Goal: Check status: Check status

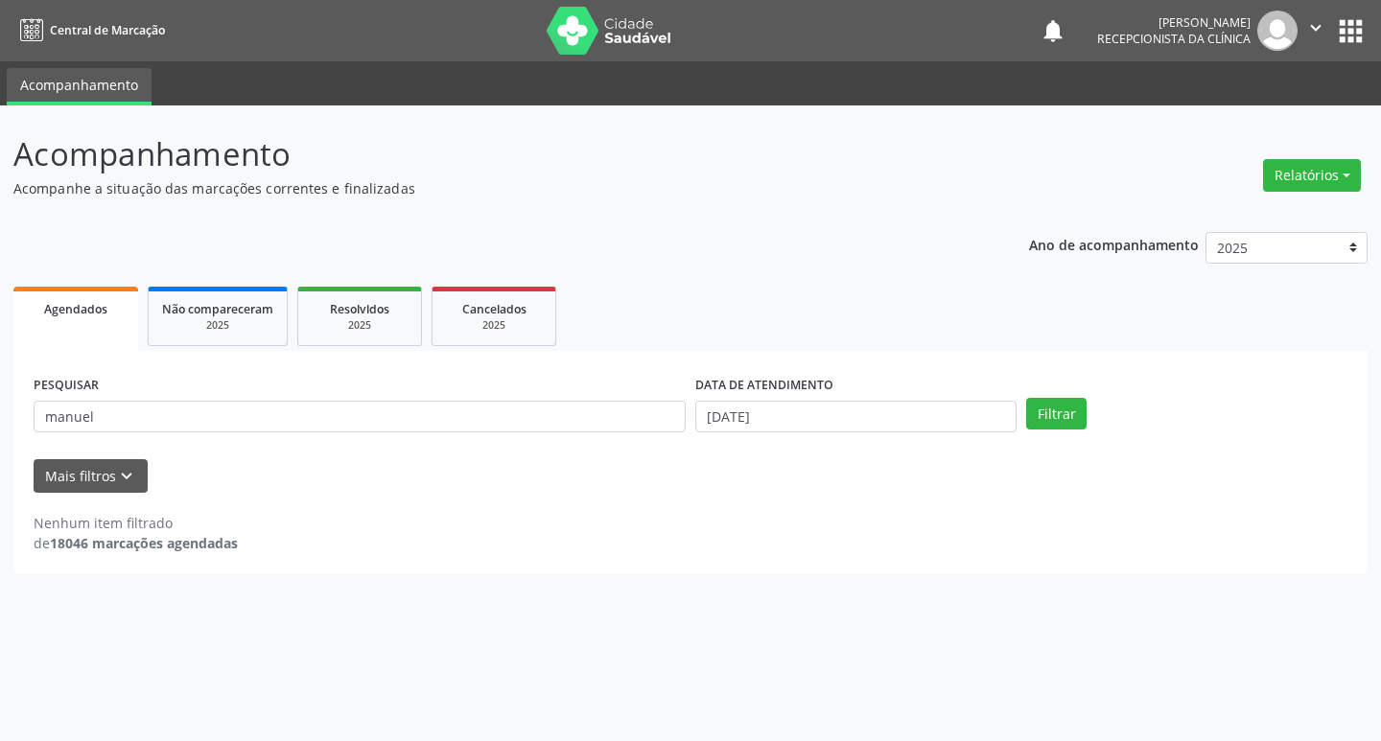
type input "manuel"
click at [1026, 398] on button "Filtrar" at bounding box center [1056, 414] width 60 height 33
click at [255, 413] on input "manuel" at bounding box center [360, 417] width 652 height 33
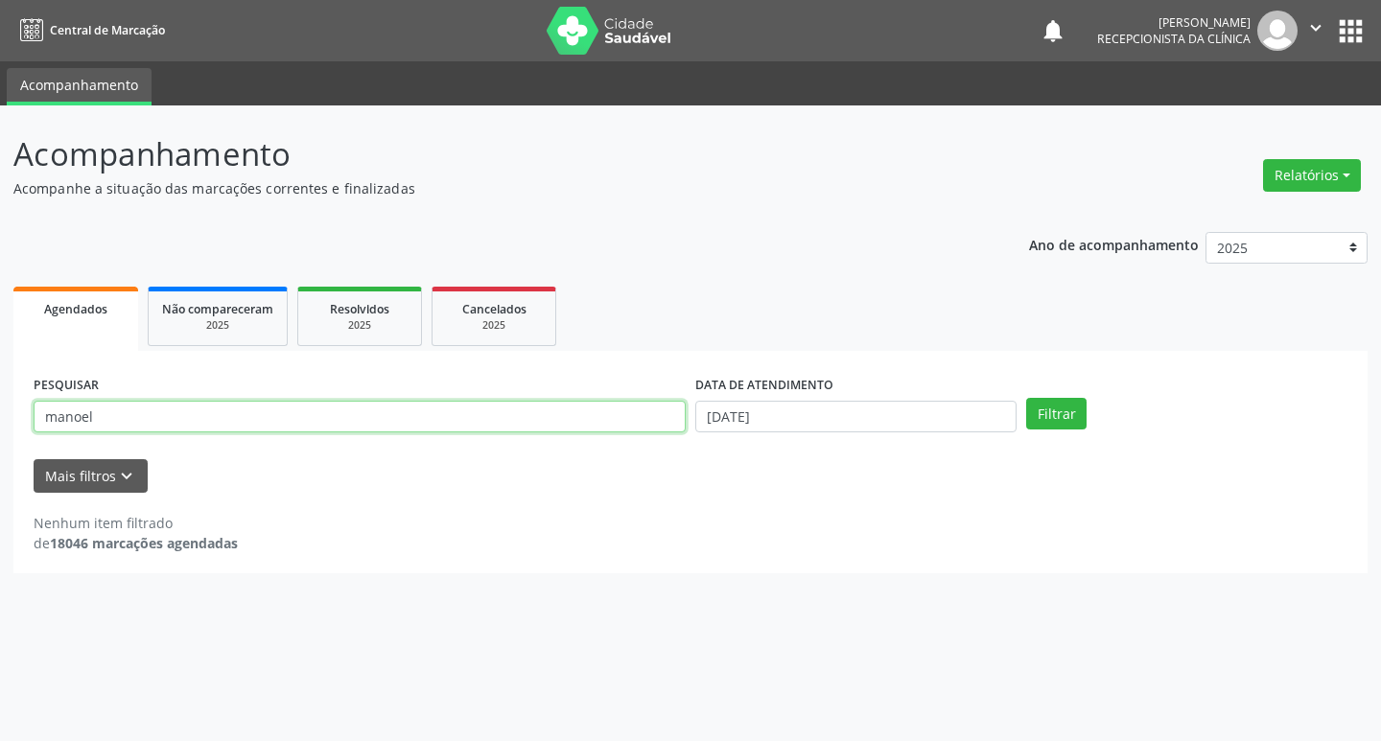
type input "manoel"
click at [1026, 398] on button "Filtrar" at bounding box center [1056, 414] width 60 height 33
click at [190, 367] on div "PESQUISAR manoel DATA DE ATENDIMENTO 14/10/2025 Filtrar UNIDADE DE REFERÊNCIA S…" at bounding box center [690, 462] width 1354 height 223
click at [109, 433] on input "manoel" at bounding box center [360, 417] width 652 height 33
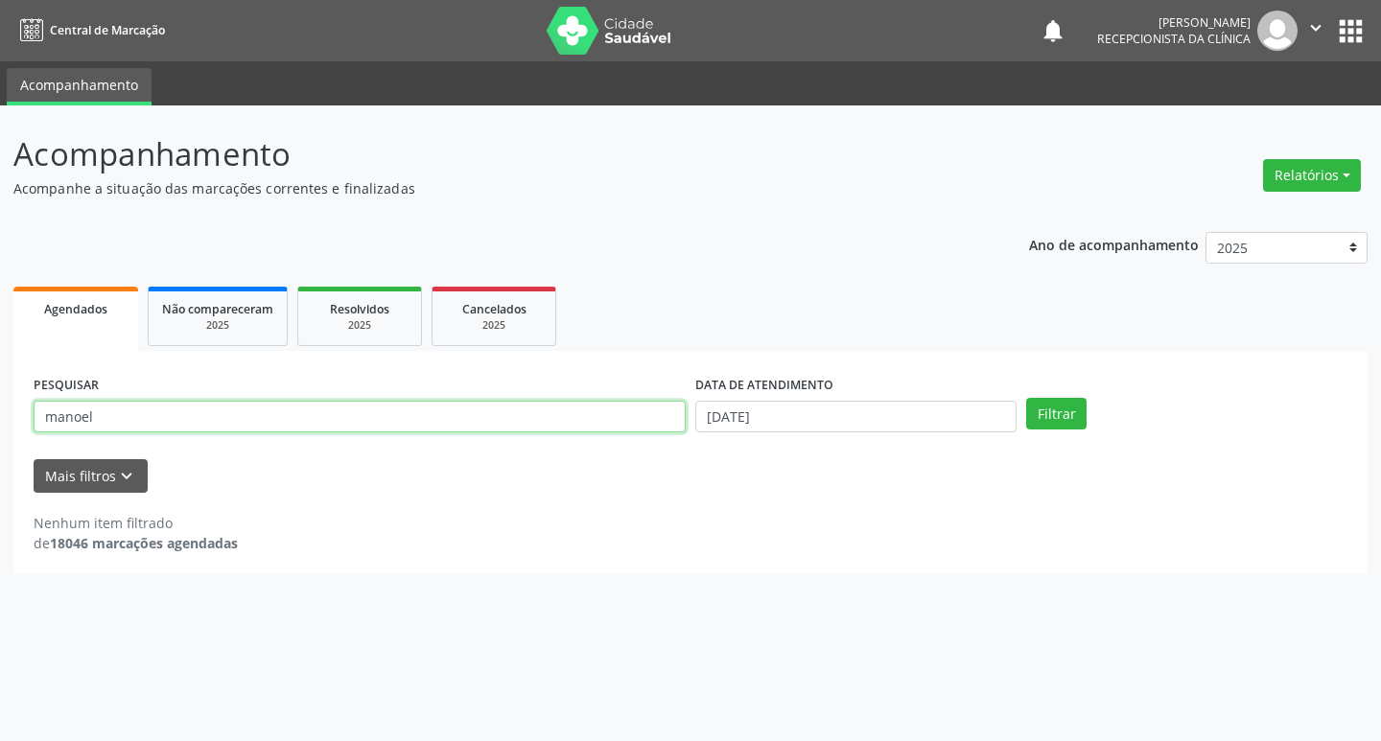
click at [109, 433] on input "manoel" at bounding box center [360, 417] width 652 height 33
